Goal: Task Accomplishment & Management: Complete application form

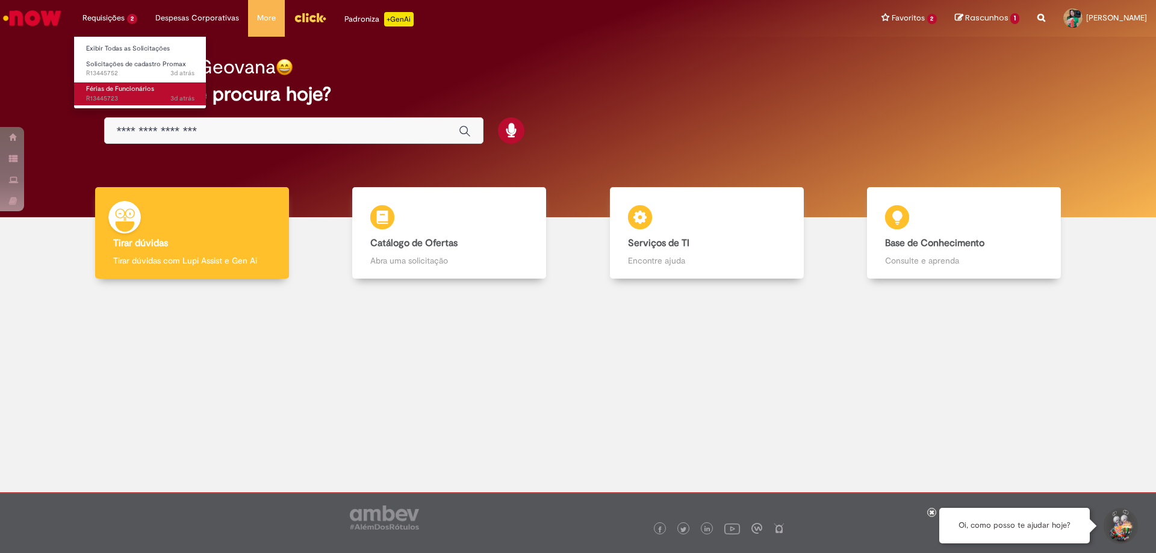
click at [128, 91] on span "Férias de Funcionários" at bounding box center [120, 88] width 68 height 9
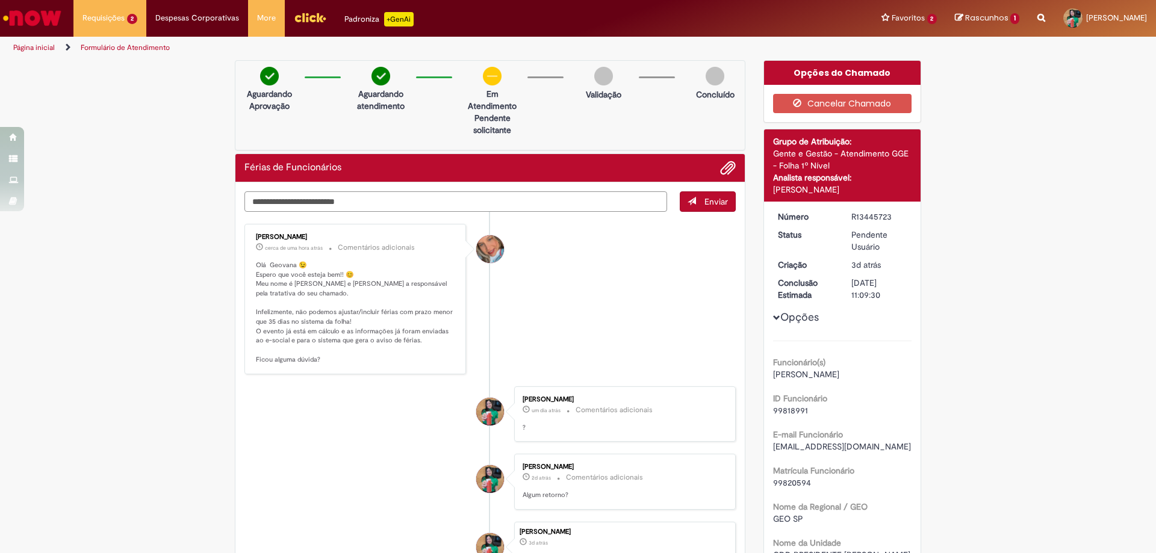
click at [314, 201] on textarea "Digite sua mensagem aqui..." at bounding box center [455, 201] width 423 height 20
click at [330, 445] on ul "[PERSON_NAME] cerca de uma hora atrás cerca de uma hora atrás Comentários adici…" at bounding box center [489, 420] width 491 height 416
click at [457, 205] on textarea "Digite sua mensagem aqui..." at bounding box center [455, 201] width 423 height 20
type textarea "*"
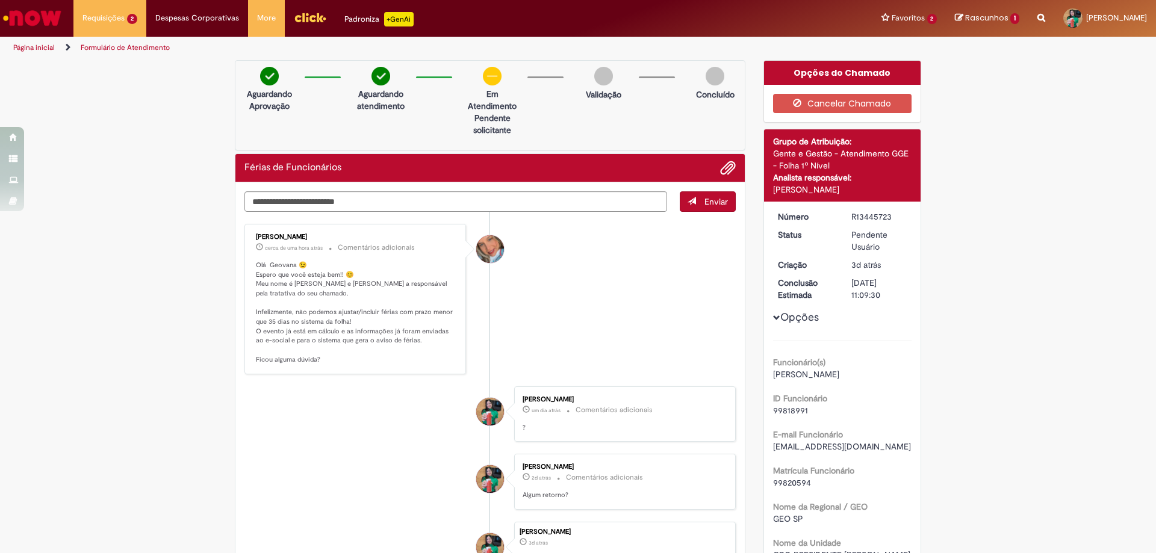
click at [595, 334] on li "[PERSON_NAME] cerca de uma hora atrás cerca de uma hora atrás Comentários adici…" at bounding box center [489, 299] width 491 height 150
click at [560, 296] on li "[PERSON_NAME] cerca de uma hora atrás cerca de uma hora atrás Comentários adici…" at bounding box center [489, 299] width 491 height 150
